Goal: Task Accomplishment & Management: Manage account settings

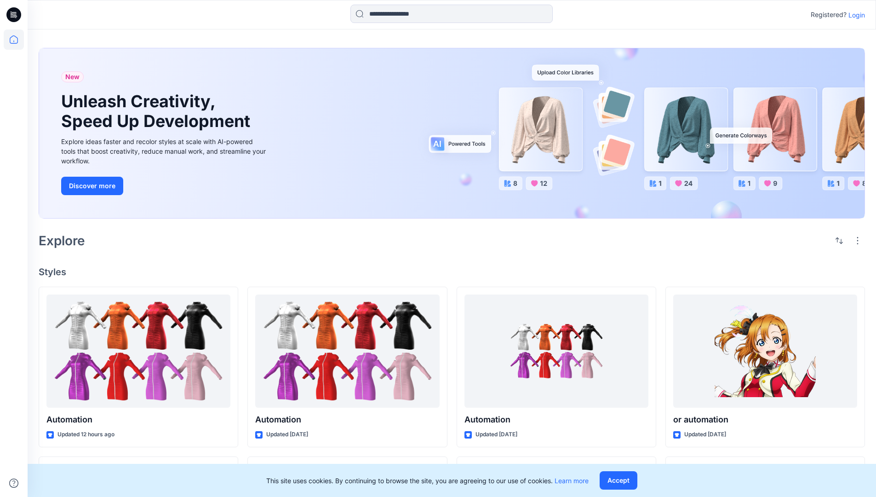
click at [854, 15] on p "Login" at bounding box center [856, 15] width 17 height 10
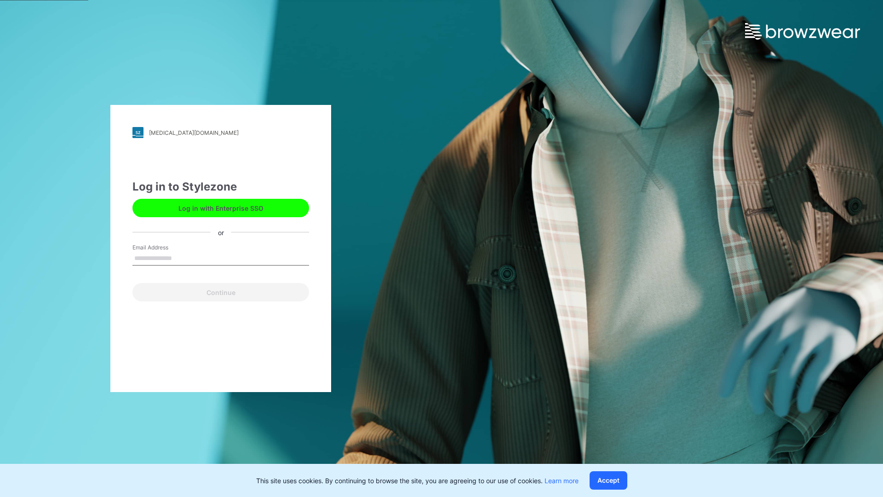
click at [182, 257] on input "Email Address" at bounding box center [220, 258] width 177 height 14
type input "***"
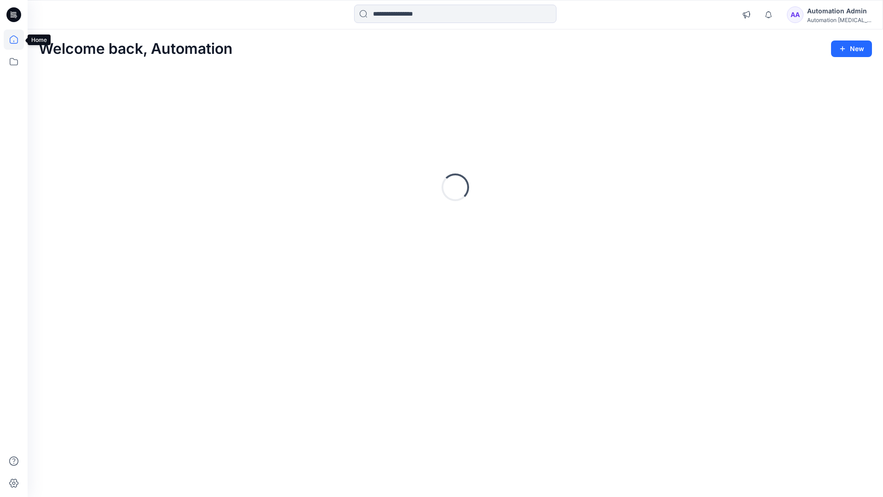
click at [17, 40] on icon at bounding box center [14, 39] width 8 height 8
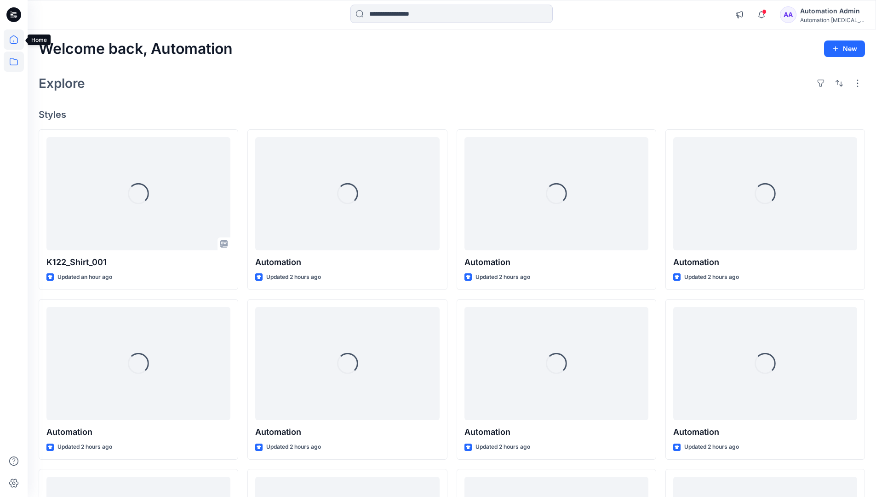
click at [13, 62] on icon at bounding box center [14, 61] width 20 height 20
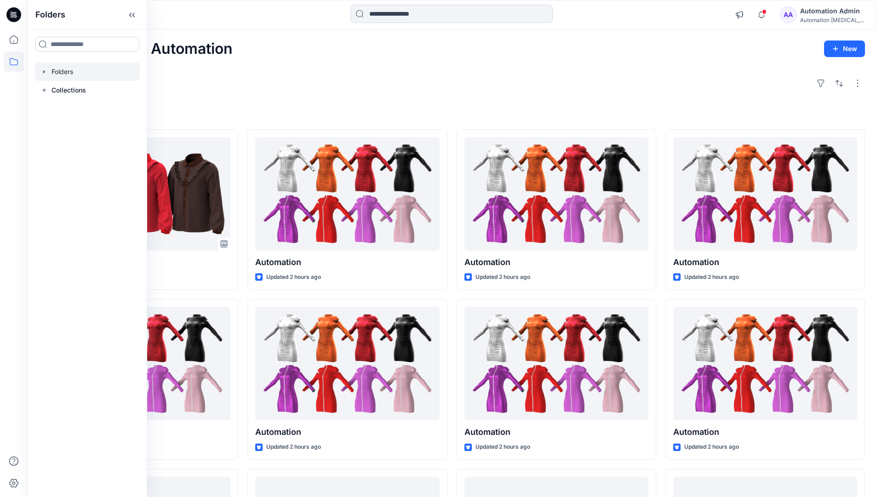
click at [74, 70] on div at bounding box center [87, 72] width 105 height 18
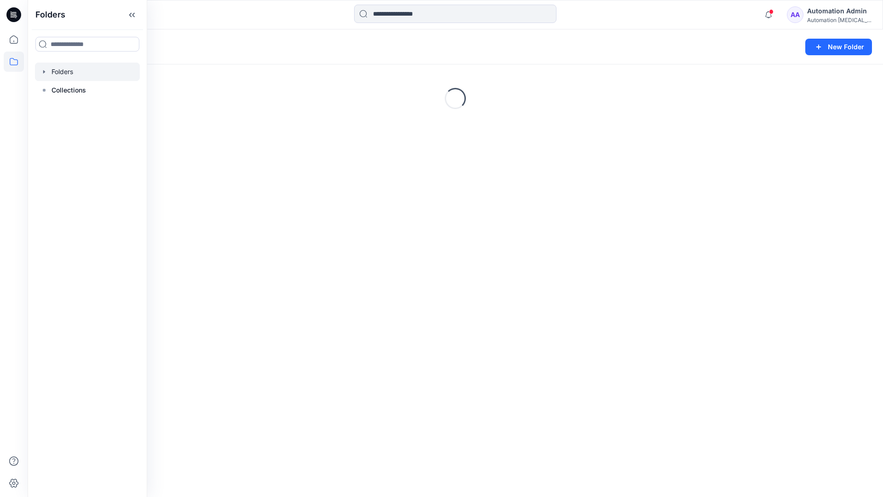
click at [535, 271] on div "Folders New Folder Loading..." at bounding box center [455, 262] width 855 height 467
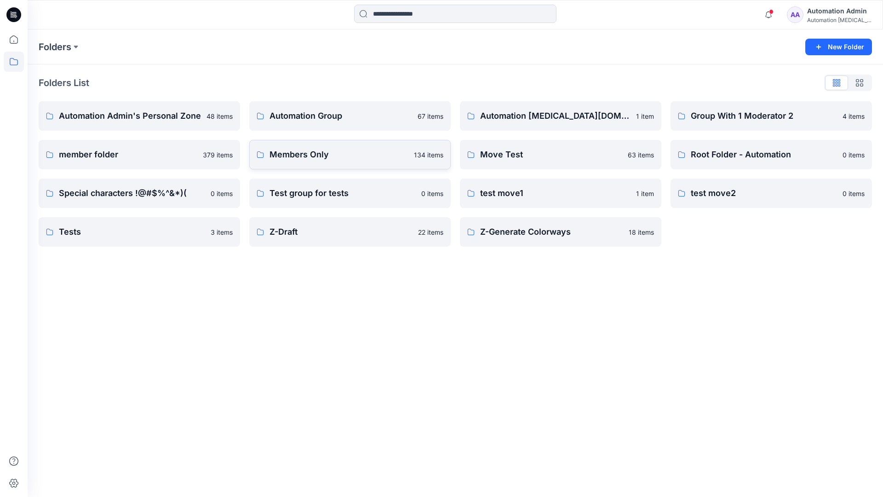
click at [351, 161] on link "Members Only 134 items" at bounding box center [349, 154] width 201 height 29
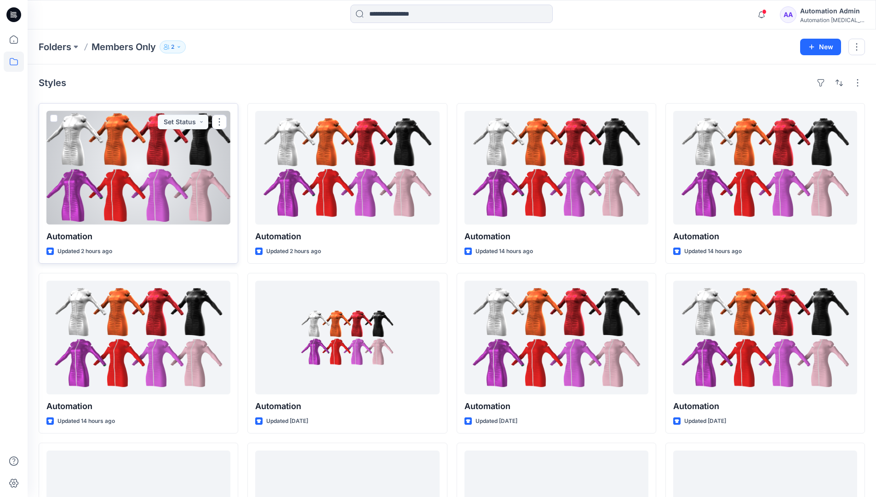
click at [53, 118] on span at bounding box center [53, 117] width 7 height 7
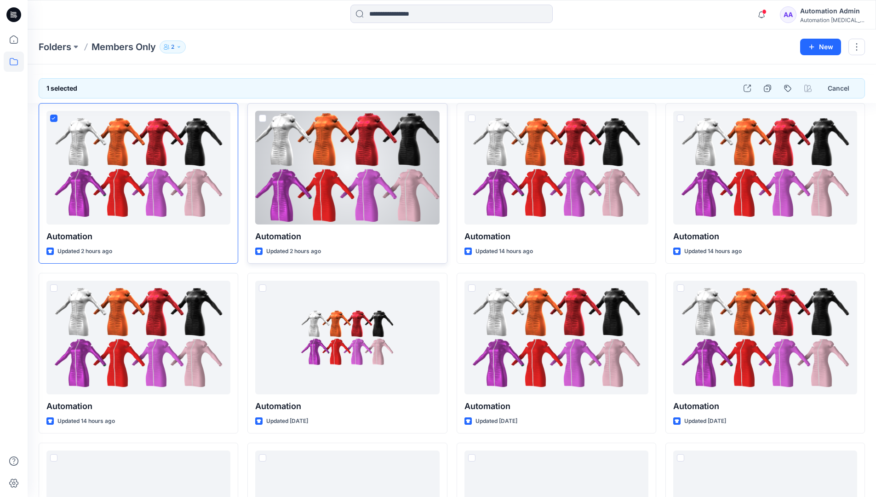
click at [262, 117] on span at bounding box center [262, 117] width 7 height 7
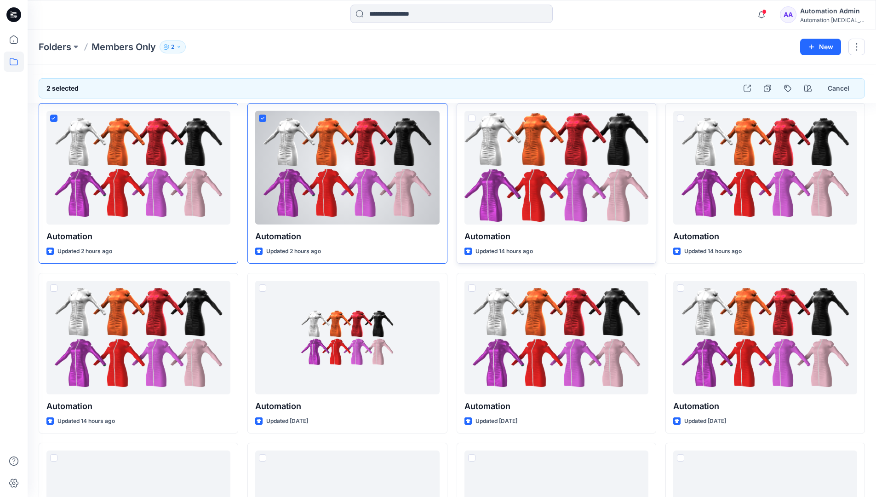
click at [474, 118] on span at bounding box center [471, 117] width 7 height 7
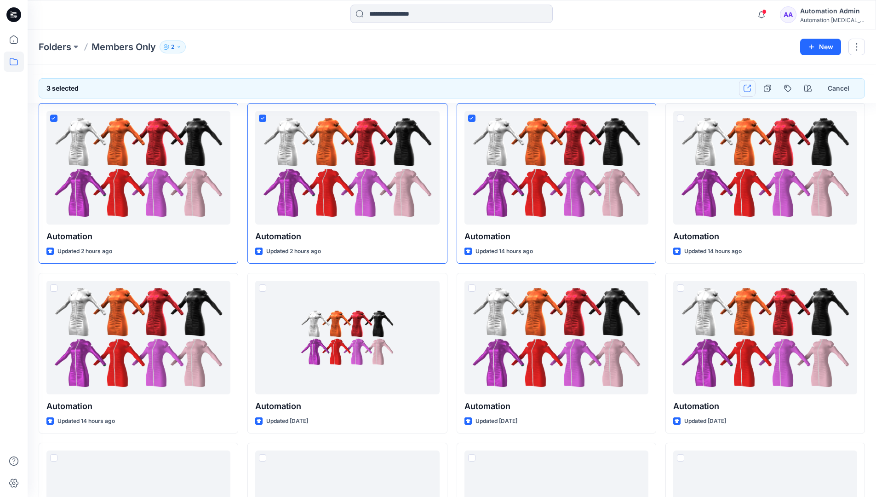
click at [747, 88] on icon "button" at bounding box center [746, 88] width 7 height 7
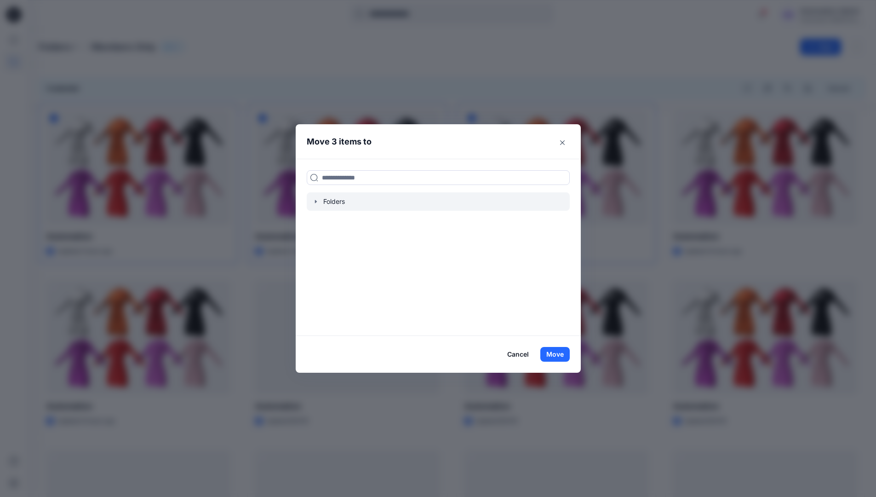
click at [317, 202] on icon "button" at bounding box center [315, 201] width 7 height 7
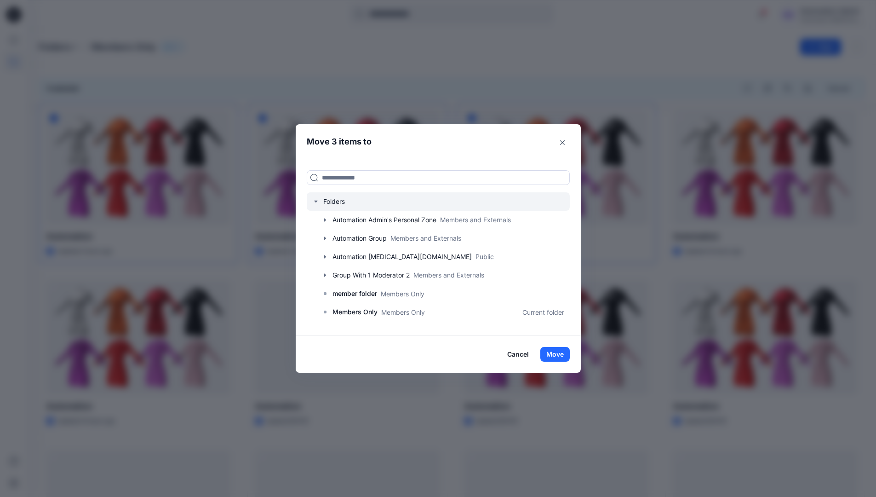
scroll to position [162, 0]
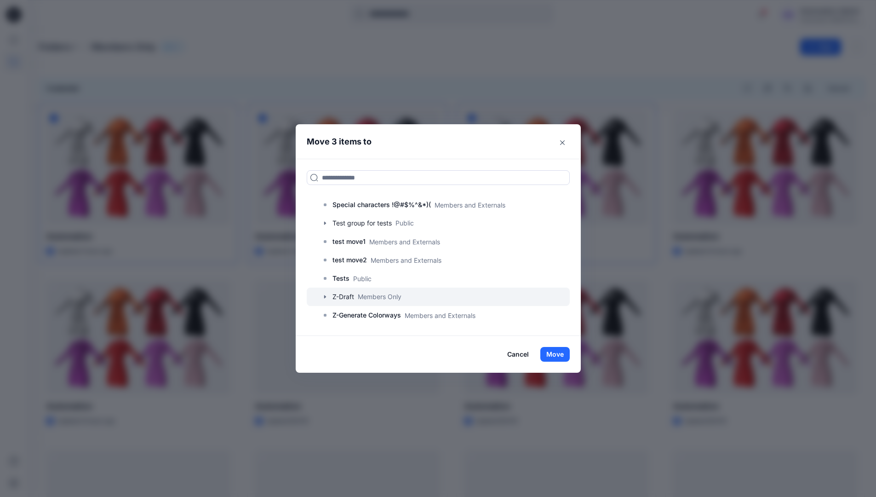
click at [349, 297] on div at bounding box center [438, 296] width 263 height 18
click at [555, 354] on button "Move" at bounding box center [554, 354] width 29 height 15
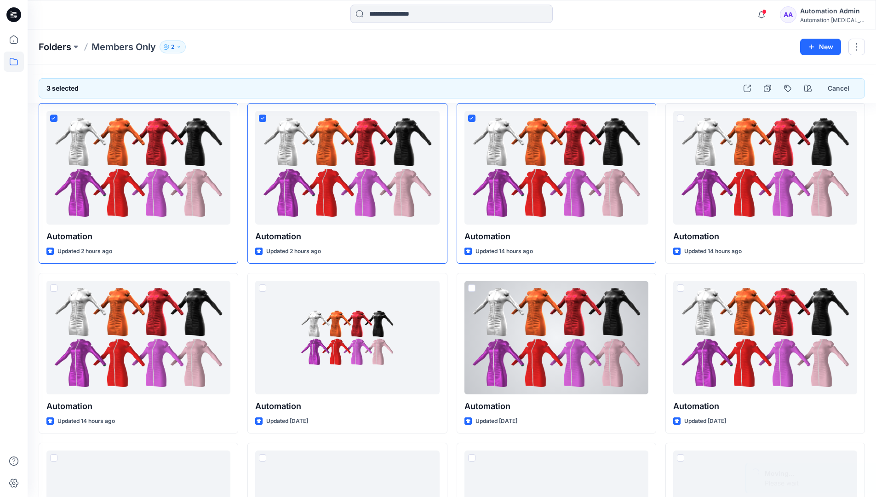
click at [56, 48] on p "Folders" at bounding box center [55, 46] width 33 height 13
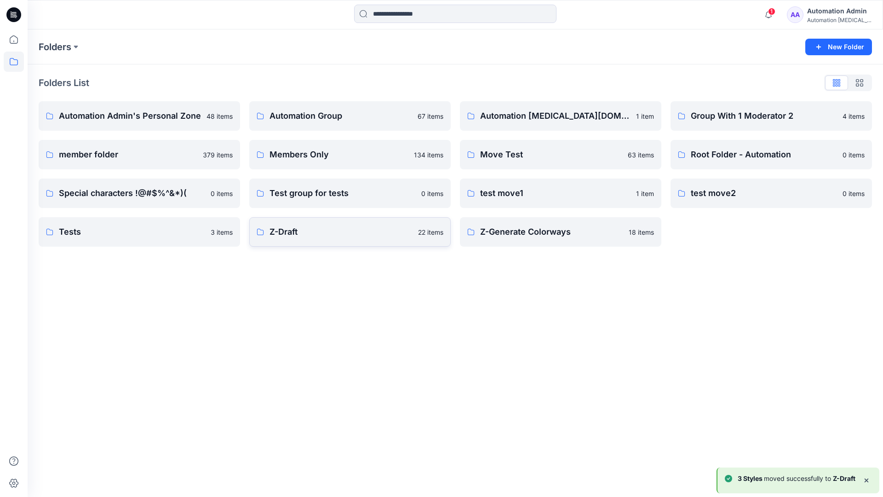
click at [361, 237] on p "Z-Draft" at bounding box center [340, 231] width 143 height 13
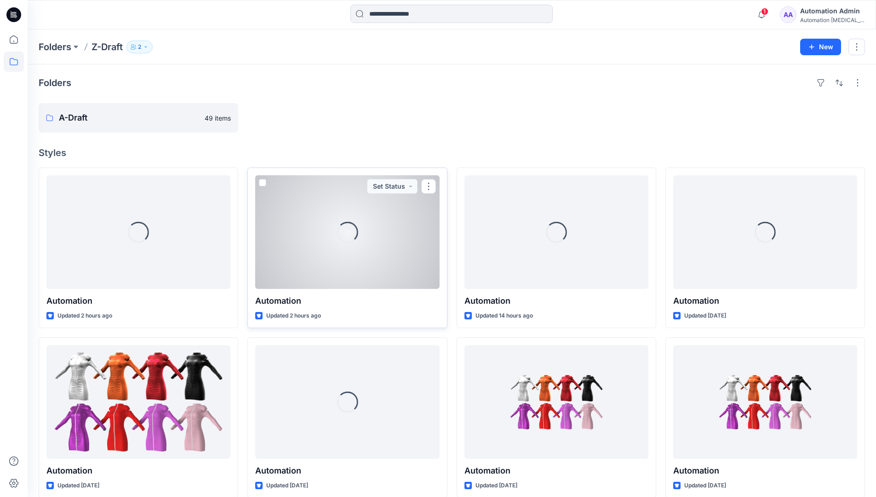
click at [262, 180] on span at bounding box center [262, 182] width 7 height 7
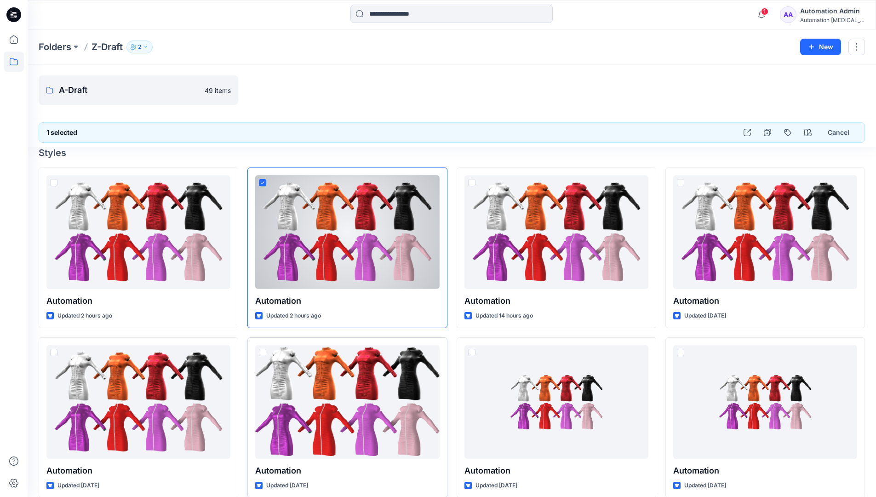
click at [263, 354] on span at bounding box center [262, 351] width 7 height 7
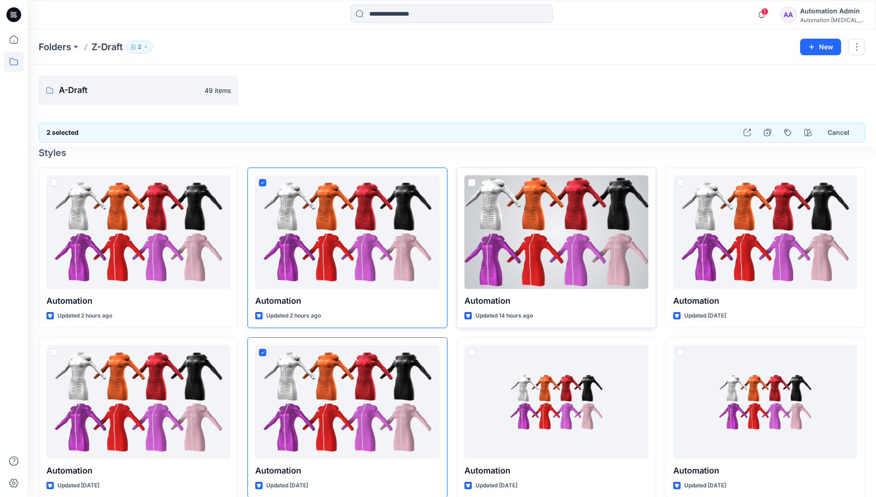
click at [470, 184] on span at bounding box center [471, 182] width 7 height 7
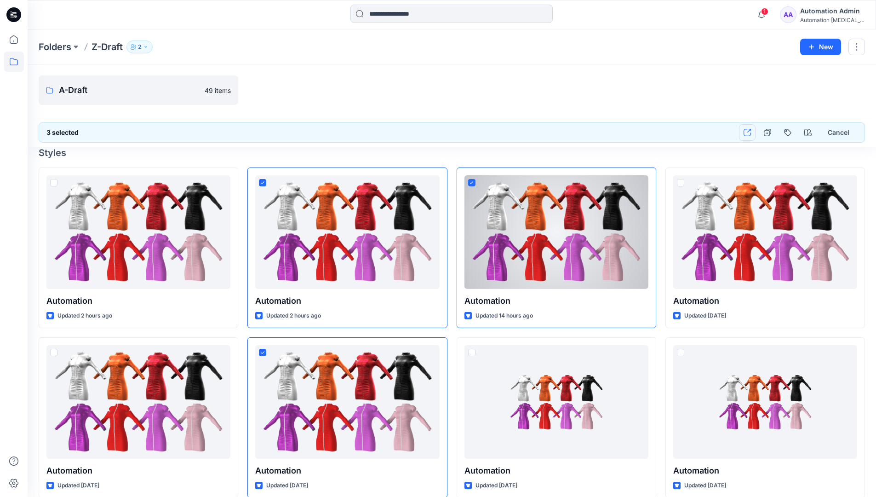
click at [748, 133] on icon "button" at bounding box center [746, 132] width 7 height 7
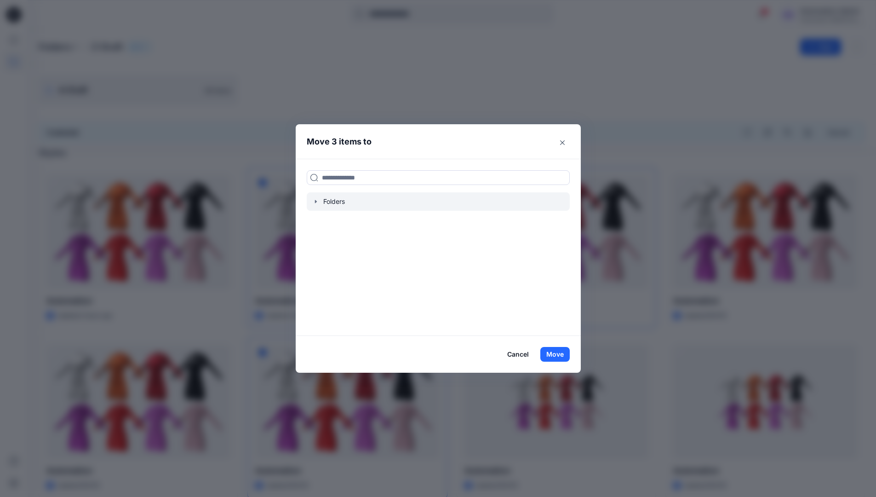
click at [316, 202] on icon "button" at bounding box center [315, 201] width 2 height 3
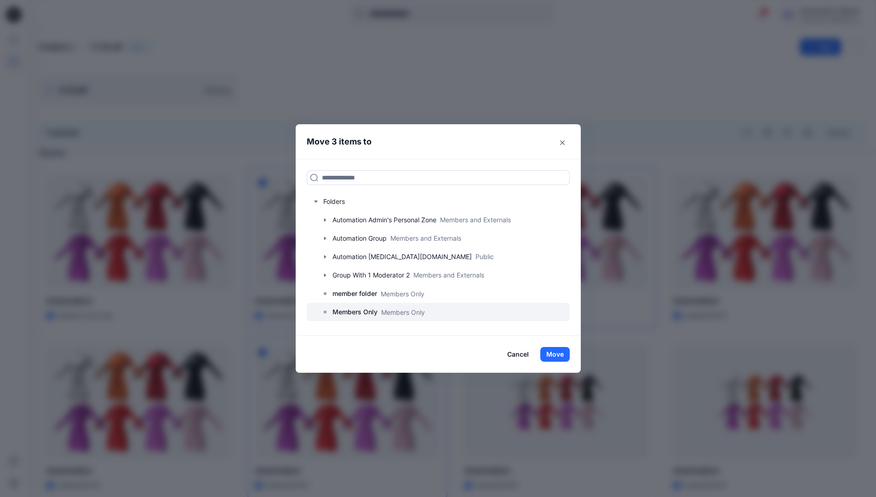
click at [357, 310] on p "Members Only" at bounding box center [354, 311] width 45 height 11
click at [557, 354] on button "Move" at bounding box center [554, 354] width 29 height 15
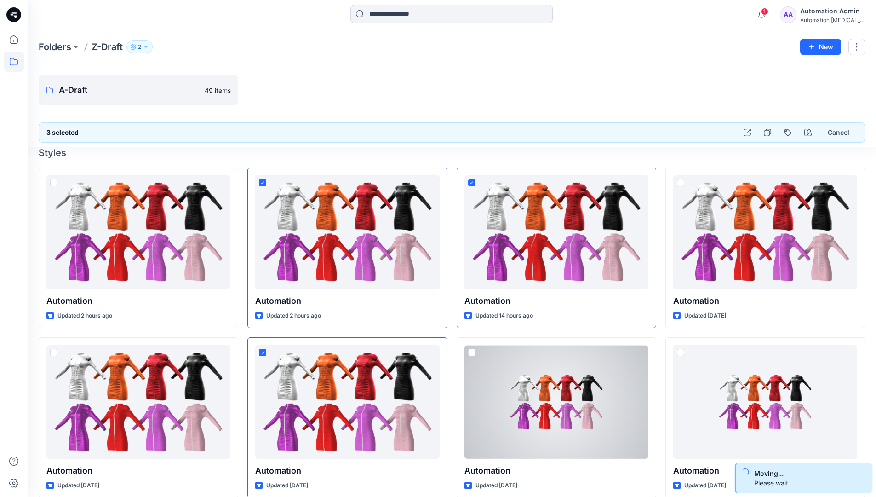
click at [816, 16] on div "Automation Admin" at bounding box center [832, 11] width 64 height 11
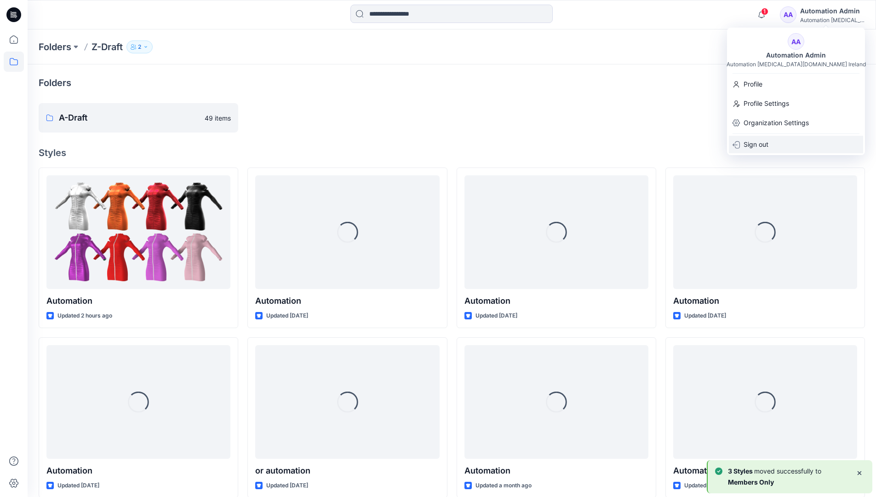
click at [761, 140] on p "Sign out" at bounding box center [755, 144] width 25 height 17
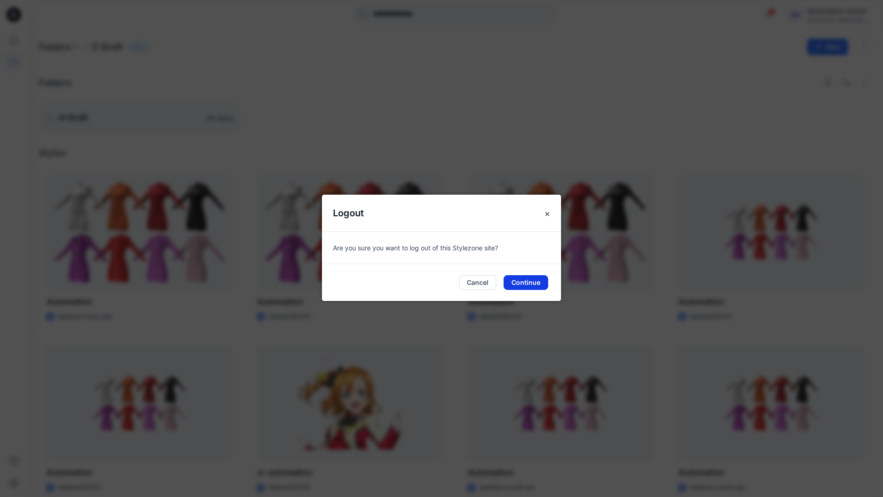
click at [520, 281] on button "Continue" at bounding box center [525, 282] width 45 height 15
